Goal: Information Seeking & Learning: Find specific fact

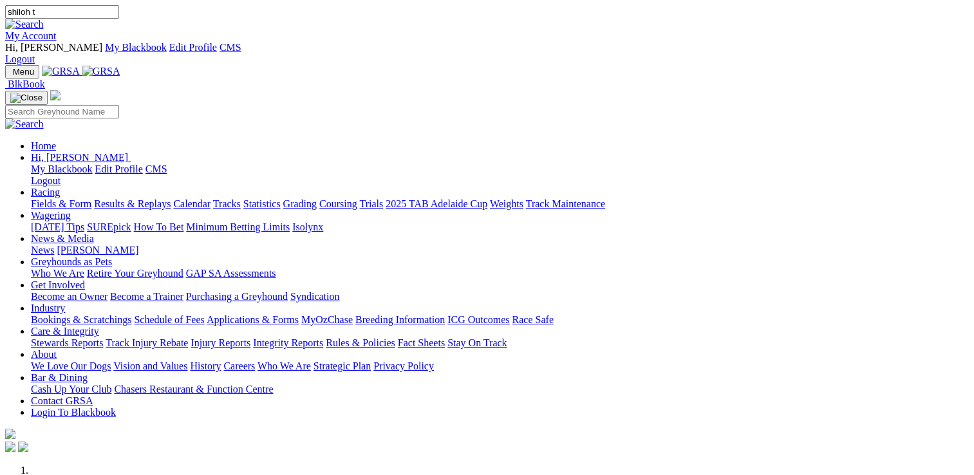
type input "shiloh t"
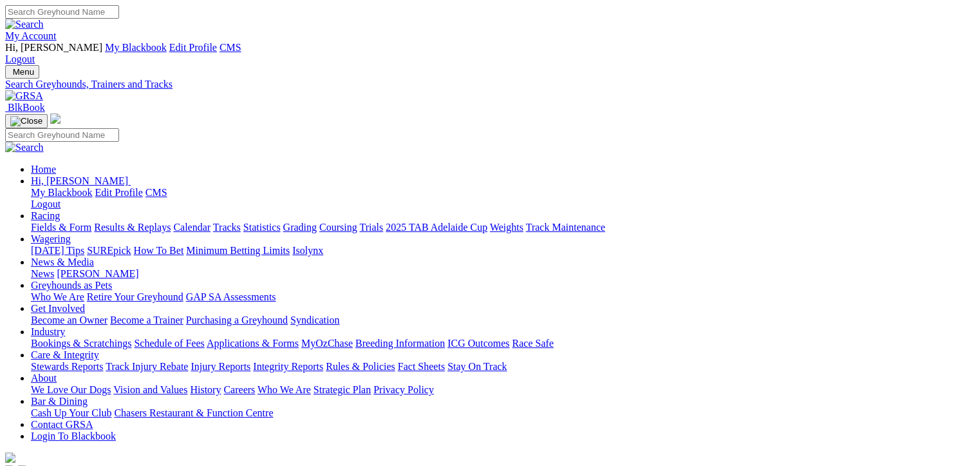
type input "bistrol miss"
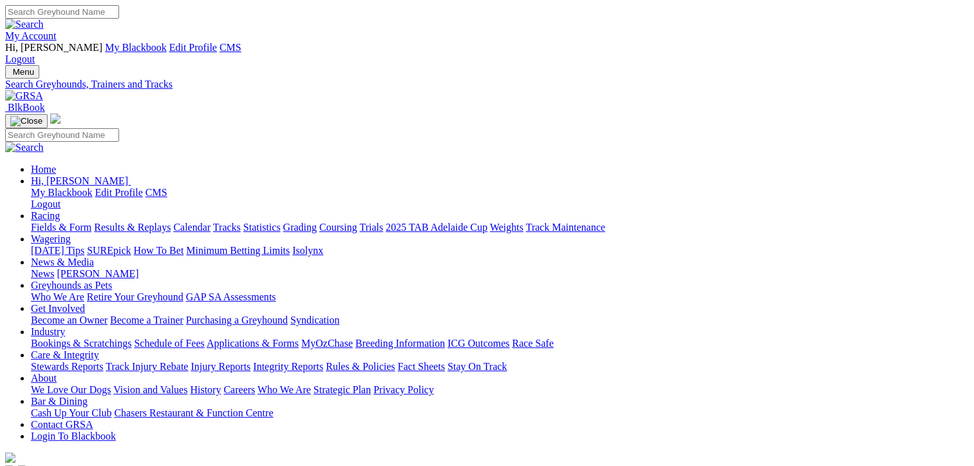
type input "bristol miss"
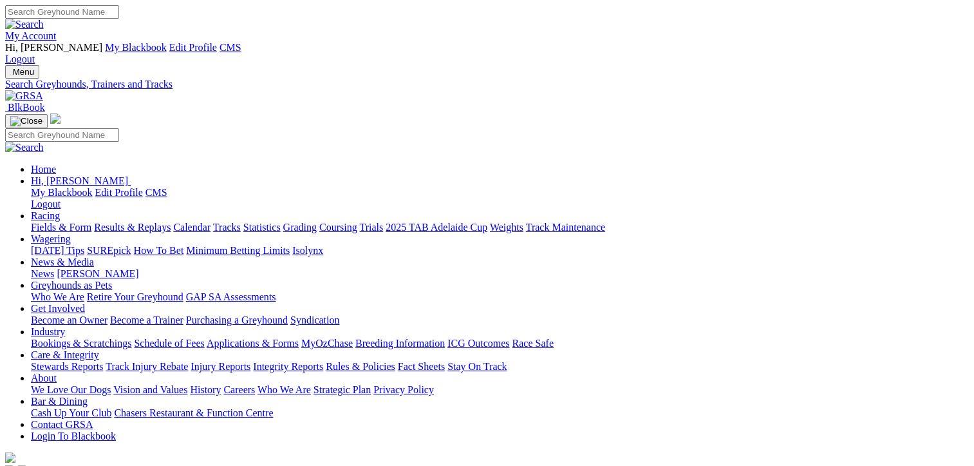
type input "m"
type input "bristol moss"
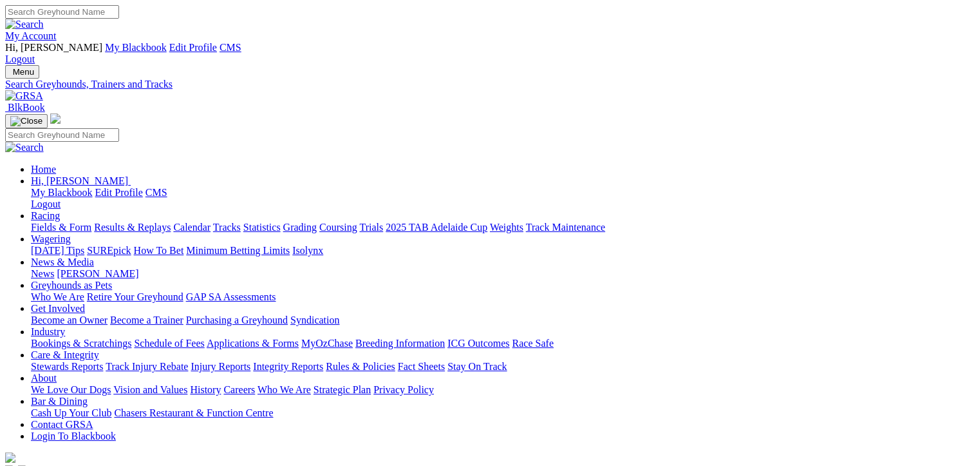
type input "Bristel m"
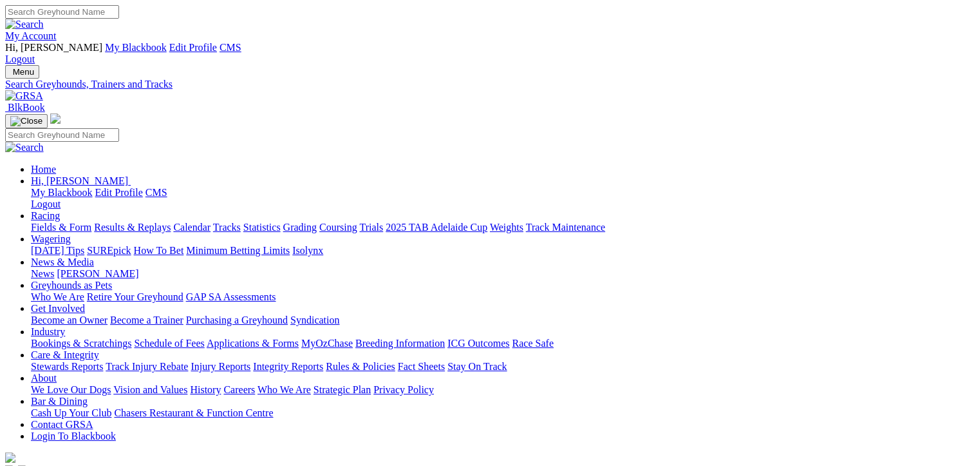
type input "e"
type input "jack to king"
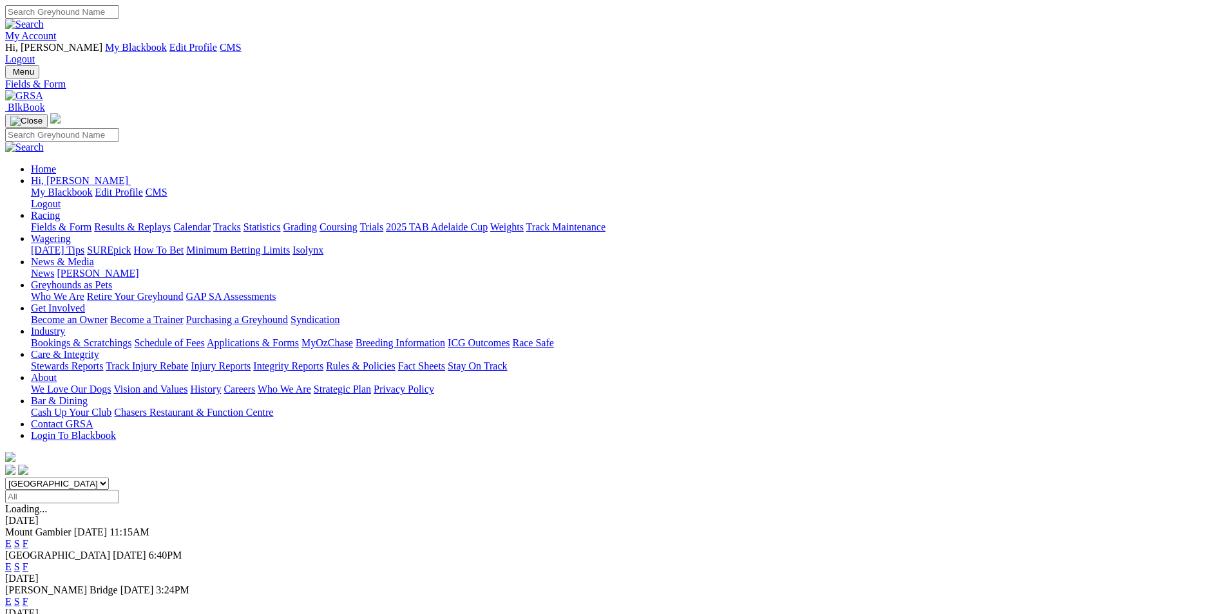
click at [171, 222] on link "Results & Replays" at bounding box center [132, 227] width 77 height 11
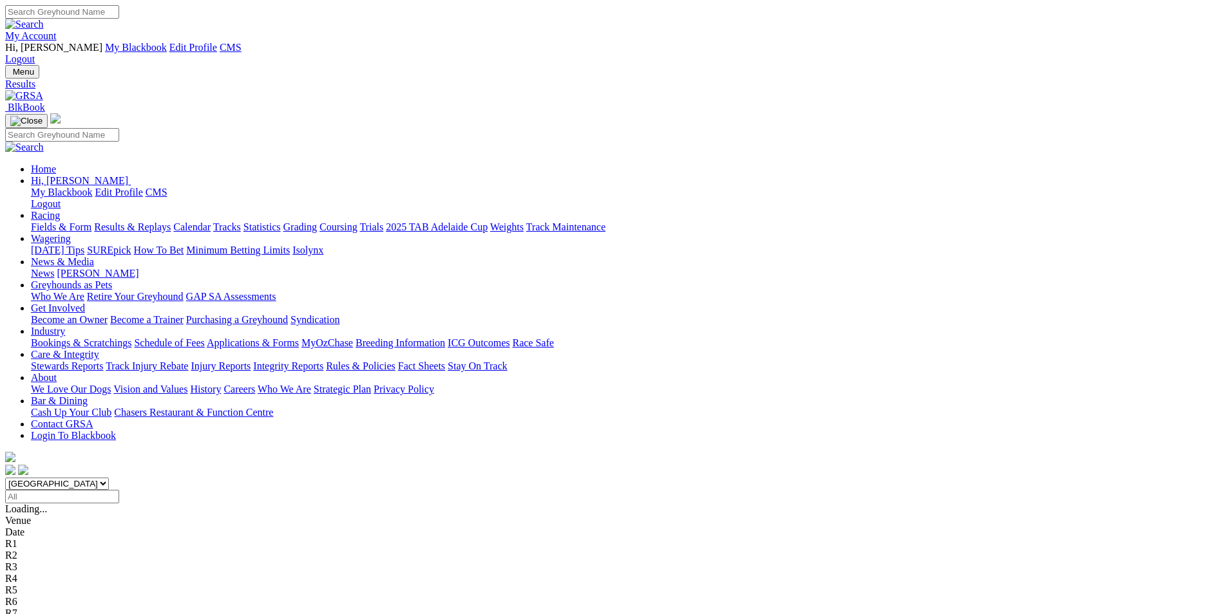
scroll to position [258, 0]
